Goal: Transaction & Acquisition: Purchase product/service

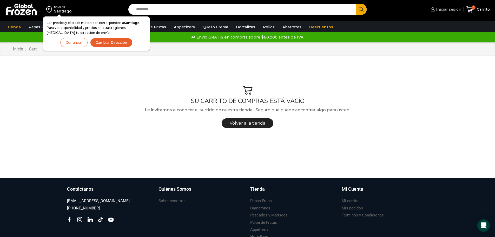
click at [447, 11] on span "Iniciar sesión" at bounding box center [448, 9] width 26 height 5
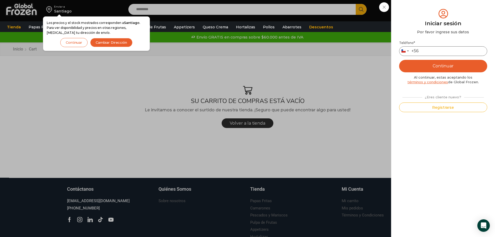
click at [443, 50] on input "Teléfono *" at bounding box center [443, 51] width 88 height 10
type input "*********"
click at [444, 65] on button "Continuar" at bounding box center [443, 66] width 88 height 12
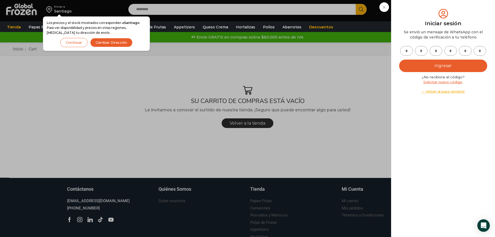
click at [405, 51] on input "text" at bounding box center [406, 51] width 13 height 10
type input "*"
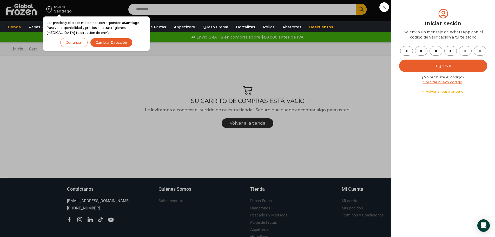
type input "*"
click at [438, 63] on button "Ingresar" at bounding box center [443, 65] width 88 height 12
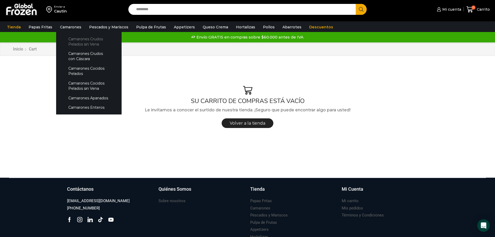
click at [78, 40] on link "Camarones Crudos Pelados sin Vena" at bounding box center [88, 41] width 55 height 15
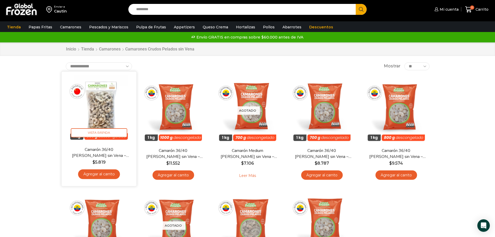
click at [101, 108] on img at bounding box center [98, 108] width 67 height 67
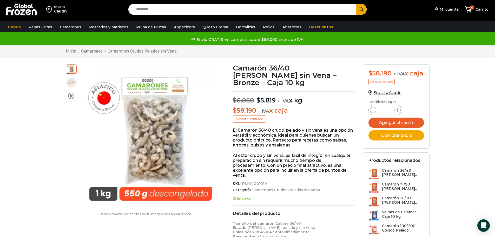
click at [400, 113] on span at bounding box center [397, 110] width 6 height 6
type input "*"
click at [394, 128] on button "Agregar al carrito" at bounding box center [396, 122] width 56 height 10
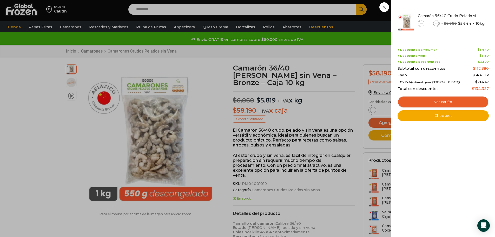
click at [464, 16] on div "2 Carrito 2 2 Shopping Cart *" at bounding box center [477, 9] width 26 height 12
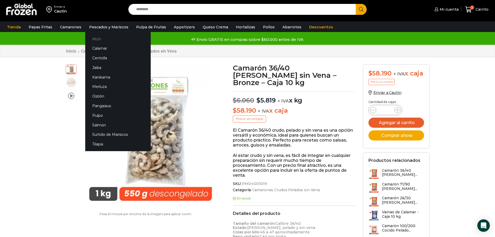
click at [98, 38] on link "Atún" at bounding box center [117, 39] width 65 height 10
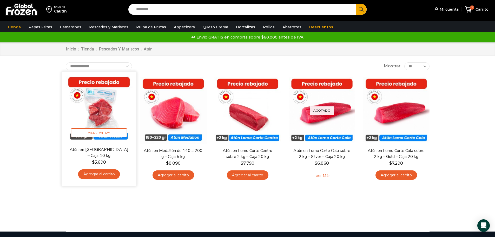
click at [100, 114] on img at bounding box center [98, 108] width 67 height 67
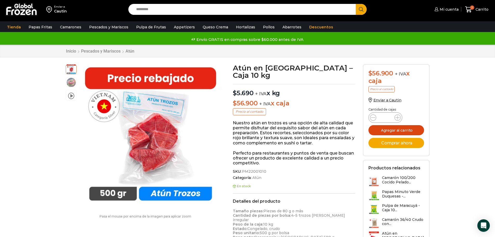
click at [396, 128] on button "Agregar al carrito" at bounding box center [396, 130] width 56 height 10
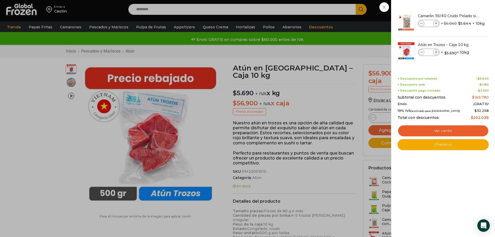
click at [464, 16] on div "3 Carrito 3 3 Shopping Cart *" at bounding box center [477, 9] width 26 height 12
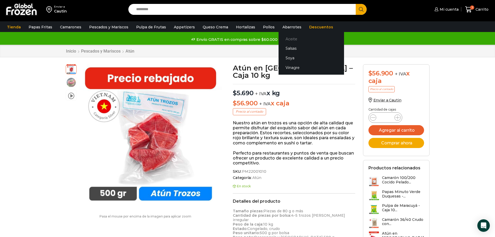
click at [285, 39] on link "Aceite" at bounding box center [311, 39] width 65 height 10
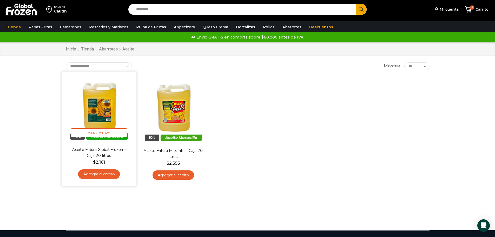
click at [98, 173] on link "Agregar al carrito" at bounding box center [99, 174] width 42 height 10
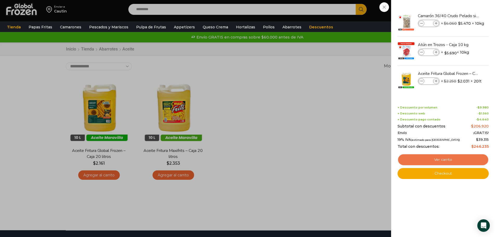
click at [444, 160] on link "Ver carrito" at bounding box center [442, 160] width 91 height 12
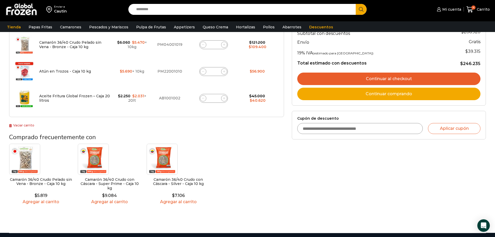
scroll to position [104, 0]
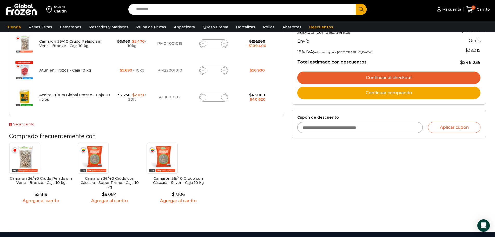
click at [348, 76] on link "Continuar al checkout" at bounding box center [388, 77] width 183 height 12
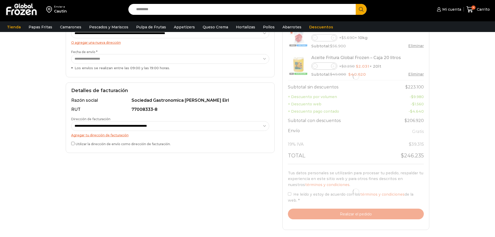
scroll to position [104, 0]
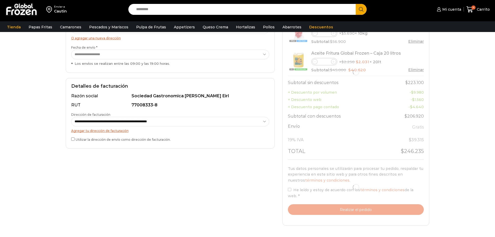
select select "*"
click at [291, 190] on div at bounding box center [356, 187] width 136 height 55
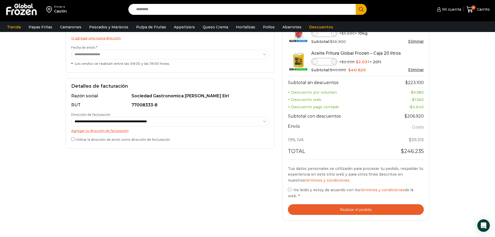
click at [347, 204] on button "Realizar el pedido" at bounding box center [356, 209] width 136 height 11
